Goal: Check status: Check status

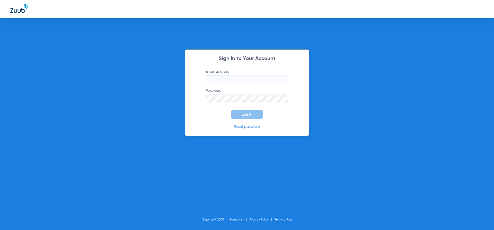
type input "[EMAIL_ADDRESS][DOMAIN_NAME]"
click at [257, 113] on button "Log In" at bounding box center [246, 114] width 31 height 9
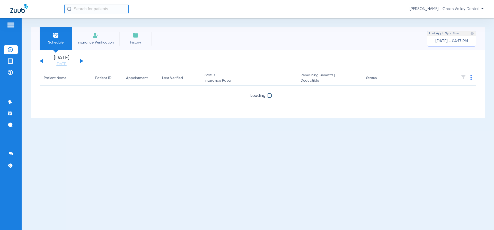
click at [80, 59] on button at bounding box center [81, 61] width 3 height 4
click at [93, 41] on span "Insurance Verification" at bounding box center [96, 42] width 40 height 5
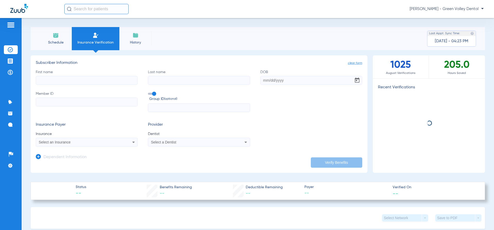
click at [60, 41] on span "Schedule" at bounding box center [55, 42] width 24 height 5
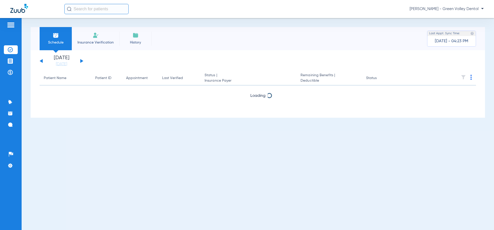
click at [82, 61] on button at bounding box center [81, 61] width 3 height 4
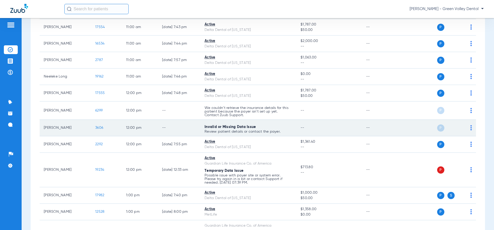
scroll to position [489, 0]
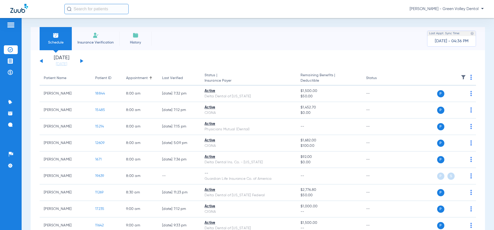
click at [95, 39] on li "Insurance Verification" at bounding box center [96, 38] width 48 height 23
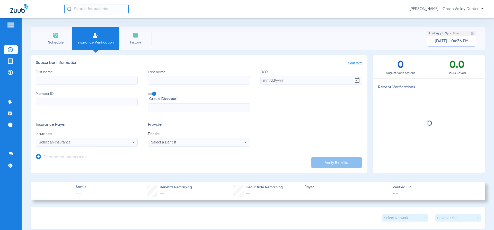
click at [61, 41] on span "Schedule" at bounding box center [55, 42] width 24 height 5
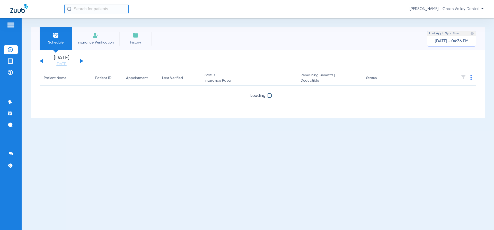
click at [80, 60] on div "[DATE] [DATE] [DATE] [DATE] [DATE] [DATE] [DATE] [DATE] [DATE] [DATE] [DATE] [D…" at bounding box center [62, 60] width 44 height 11
click at [82, 60] on button at bounding box center [81, 61] width 3 height 4
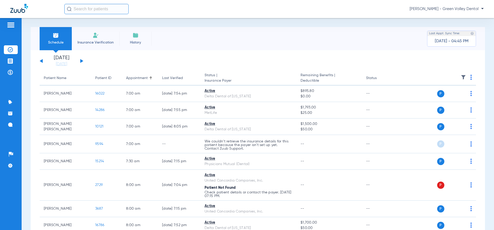
click at [41, 60] on button at bounding box center [41, 61] width 3 height 4
